Goal: Find specific page/section: Find specific page/section

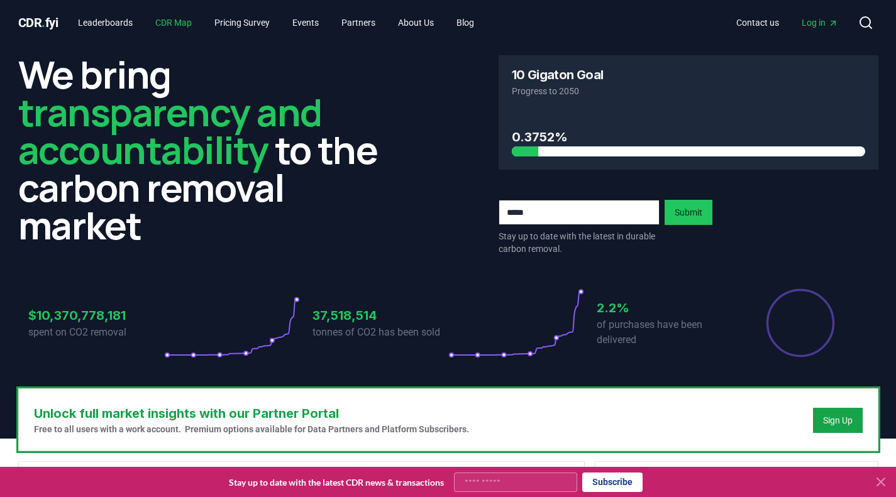
click at [190, 23] on link "CDR Map" at bounding box center [173, 22] width 57 height 23
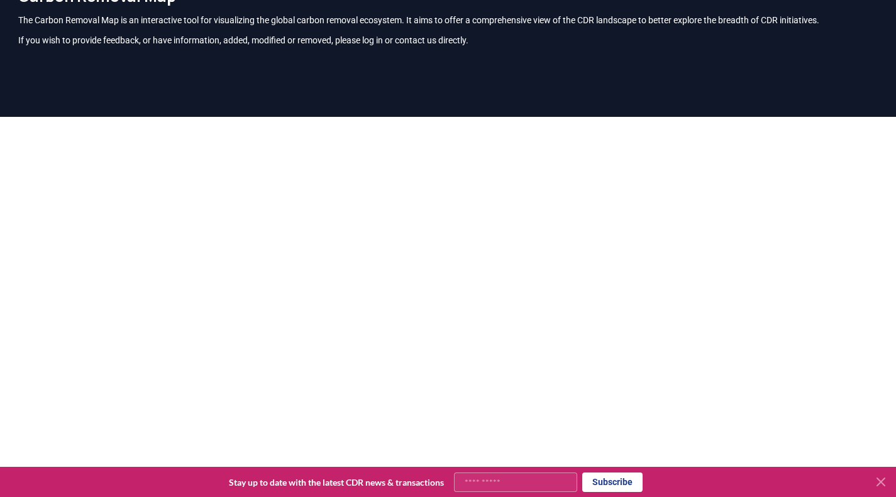
scroll to position [68, 0]
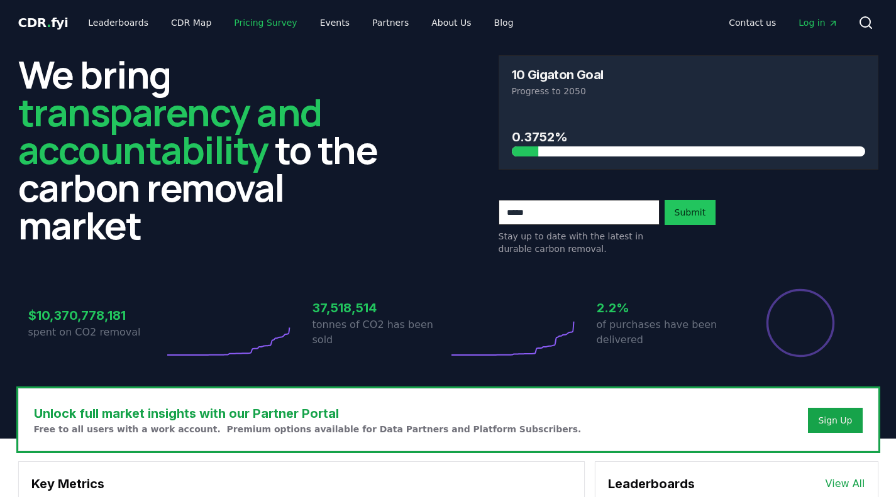
click at [229, 23] on link "Pricing Survey" at bounding box center [265, 22] width 83 height 23
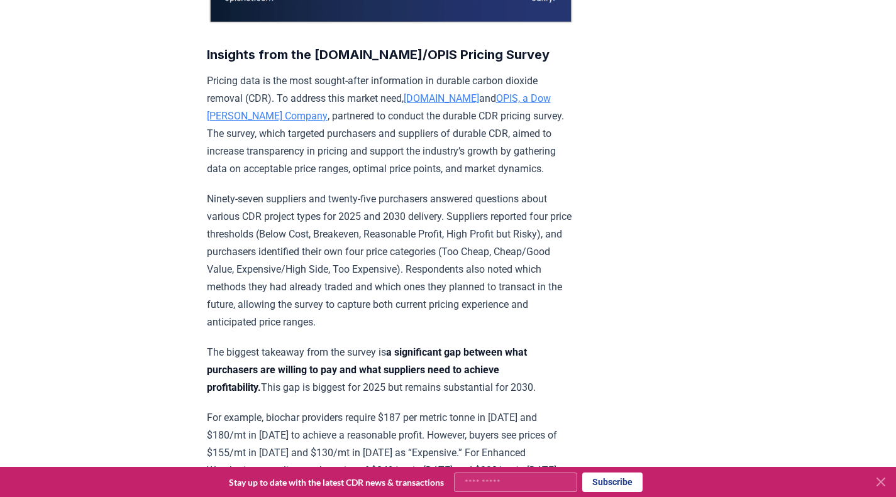
scroll to position [389, 0]
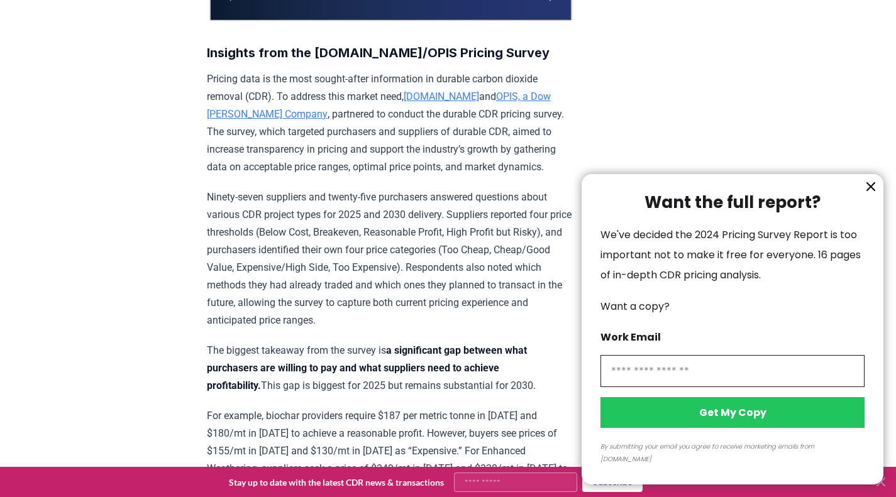
click at [872, 194] on icon "information" at bounding box center [870, 186] width 15 height 15
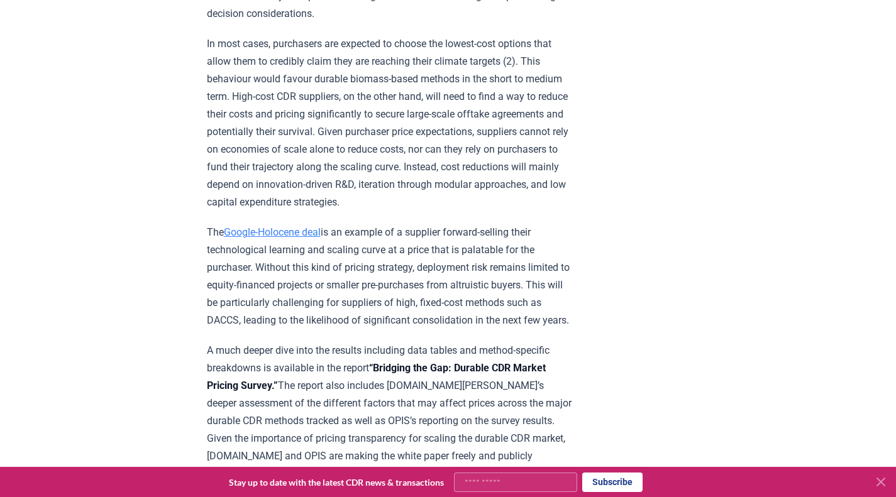
scroll to position [2037, 0]
